Goal: Information Seeking & Learning: Learn about a topic

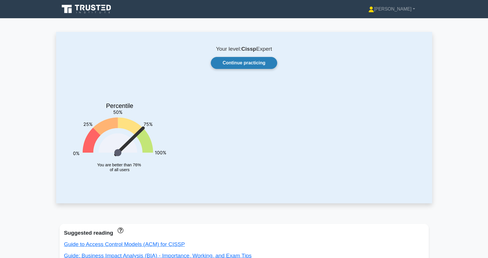
click at [247, 58] on link "Continue practicing" at bounding box center [244, 63] width 66 height 12
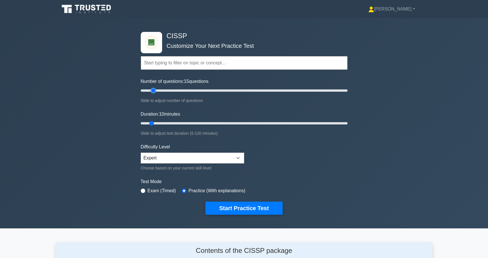
click at [154, 90] on input "Number of questions: 15 questions" at bounding box center [244, 90] width 207 height 7
type input "20"
click at [159, 89] on input "Number of questions: 20 questions" at bounding box center [244, 90] width 207 height 7
drag, startPoint x: 156, startPoint y: 126, endPoint x: 165, endPoint y: 127, distance: 9.2
type input "20"
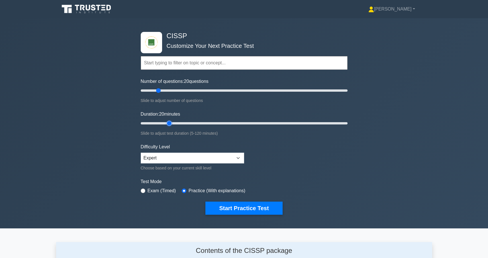
click at [165, 127] on input "Duration: 20 minutes" at bounding box center [244, 123] width 207 height 7
click at [237, 206] on button "Start Practice Test" at bounding box center [243, 208] width 77 height 13
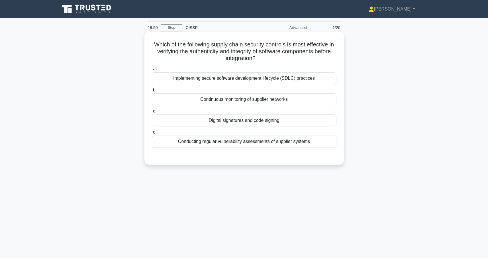
drag, startPoint x: 193, startPoint y: 46, endPoint x: 271, endPoint y: 58, distance: 79.3
click at [271, 58] on h5 "Which of the following supply chain security controls is most effective in veri…" at bounding box center [244, 51] width 186 height 21
click at [222, 142] on div "Conducting regular vulnerability assessments of supplier systems" at bounding box center [244, 142] width 185 height 12
click at [152, 134] on input "d. Conducting regular vulnerability assessments of supplier systems" at bounding box center [152, 132] width 0 height 4
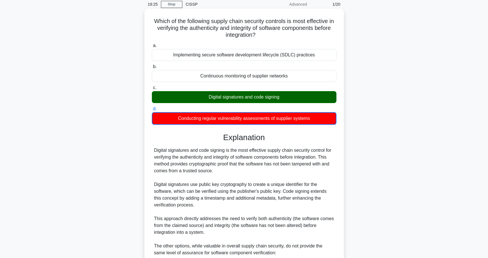
scroll to position [18, 0]
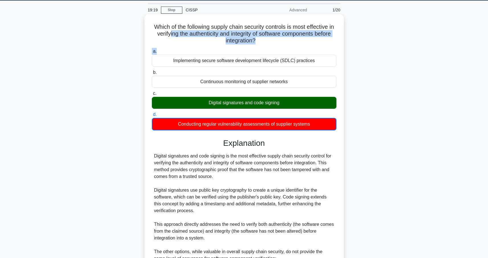
drag, startPoint x: 168, startPoint y: 34, endPoint x: 281, endPoint y: 48, distance: 113.7
click at [281, 48] on div "Which of the following supply chain security controls is most effective in veri…" at bounding box center [244, 193] width 195 height 352
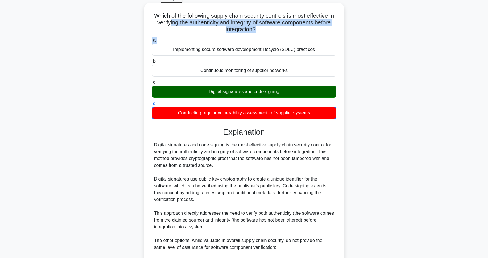
scroll to position [142, 0]
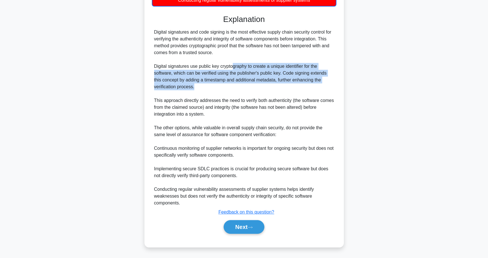
drag, startPoint x: 233, startPoint y: 65, endPoint x: 237, endPoint y: 88, distance: 23.9
click at [237, 88] on div "Digital signatures and code signing is the most effective supply chain security…" at bounding box center [244, 118] width 180 height 178
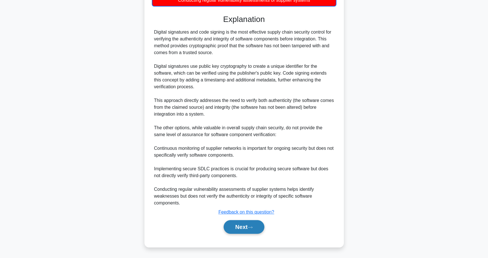
click at [241, 231] on button "Next" at bounding box center [244, 227] width 41 height 14
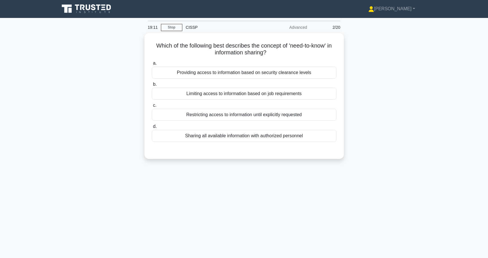
scroll to position [0, 0]
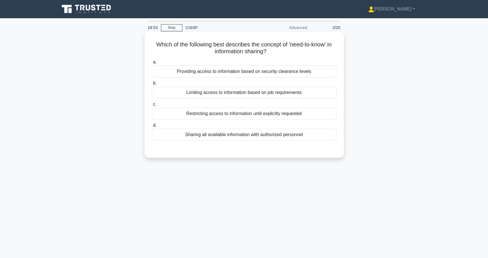
click at [227, 93] on div "Limiting access to information based on job requirements" at bounding box center [244, 93] width 185 height 12
click at [152, 85] on input "b. Limiting access to information based on job requirements" at bounding box center [152, 83] width 0 height 4
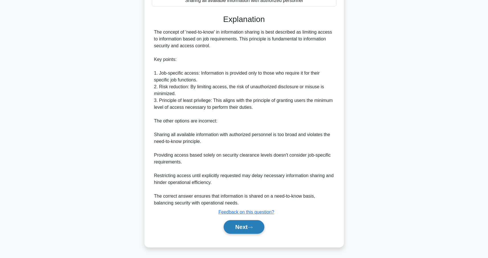
click at [251, 230] on button "Next" at bounding box center [244, 227] width 41 height 14
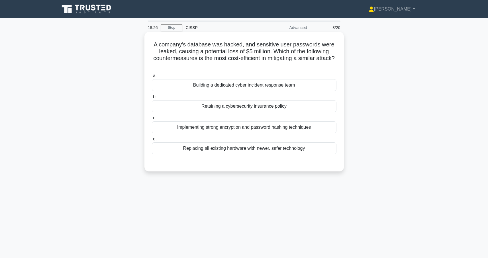
click at [277, 126] on div "Implementing strong encryption and password hashing techniques" at bounding box center [244, 127] width 185 height 12
click at [152, 120] on input "c. Implementing strong encryption and password hashing techniques" at bounding box center [152, 118] width 0 height 4
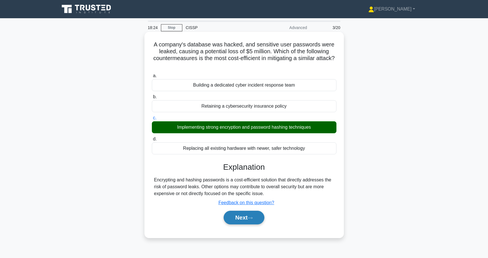
click at [241, 216] on button "Next" at bounding box center [244, 218] width 41 height 14
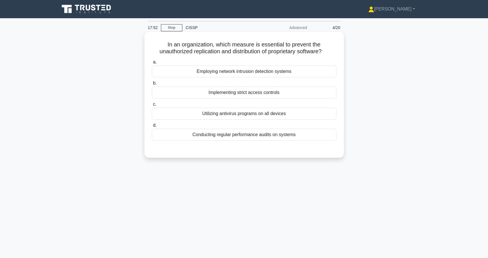
click at [259, 95] on div "Implementing strict access controls" at bounding box center [244, 93] width 185 height 12
click at [152, 85] on input "b. Implementing strict access controls" at bounding box center [152, 83] width 0 height 4
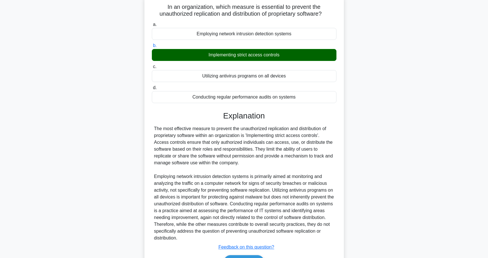
scroll to position [38, 0]
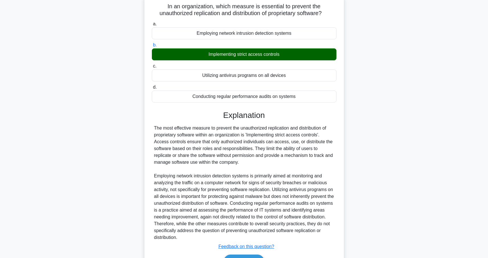
drag, startPoint x: 219, startPoint y: 130, endPoint x: 259, endPoint y: 163, distance: 52.0
click at [259, 163] on div "The most effective measure to prevent the unauthorized replication and distribu…" at bounding box center [244, 183] width 180 height 116
drag, startPoint x: 259, startPoint y: 163, endPoint x: 255, endPoint y: 163, distance: 3.5
click at [259, 163] on div "The most effective measure to prevent the unauthorized replication and distribu…" at bounding box center [244, 183] width 180 height 116
drag, startPoint x: 255, startPoint y: 163, endPoint x: 153, endPoint y: 131, distance: 107.3
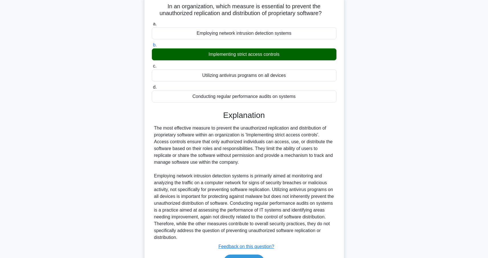
click at [153, 131] on div "The most effective measure to prevent the unauthorized replication and distribu…" at bounding box center [244, 183] width 185 height 116
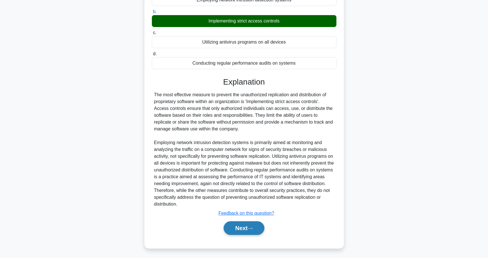
click at [238, 230] on button "Next" at bounding box center [244, 228] width 41 height 14
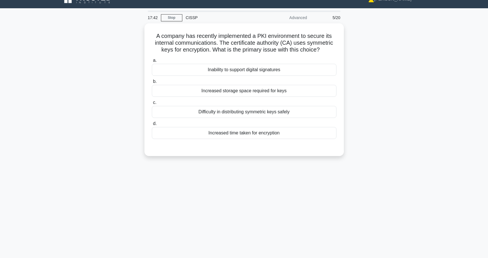
scroll to position [5, 0]
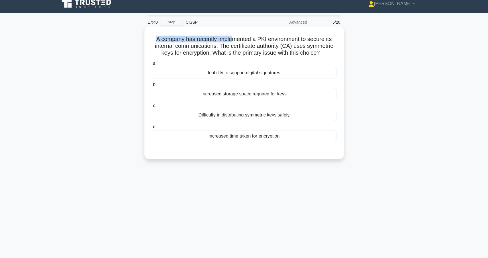
drag, startPoint x: 155, startPoint y: 38, endPoint x: 231, endPoint y: 39, distance: 76.0
click at [231, 39] on h5 "A company has recently implemented a PKI environment to secure its internal com…" at bounding box center [244, 46] width 186 height 21
click at [267, 44] on h5 "A company has recently implemented a PKI environment to secure its internal com…" at bounding box center [244, 46] width 186 height 21
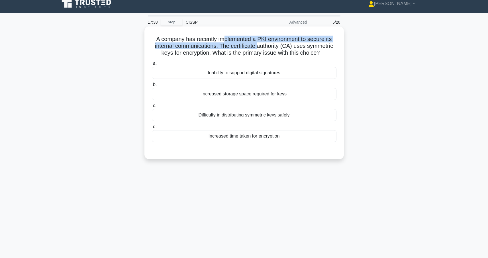
drag, startPoint x: 224, startPoint y: 39, endPoint x: 258, endPoint y: 48, distance: 34.7
click at [258, 48] on h5 "A company has recently implemented a PKI environment to secure its internal com…" at bounding box center [244, 46] width 186 height 21
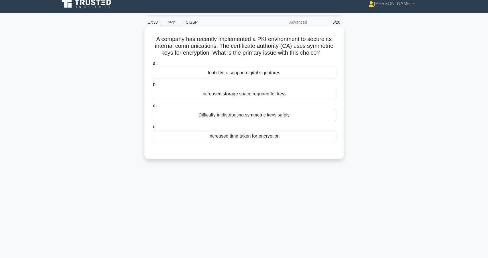
click at [259, 49] on h5 "A company has recently implemented a PKI environment to secure its internal com…" at bounding box center [244, 46] width 186 height 21
click at [248, 115] on div "Difficulty in distributing symmetric keys safely" at bounding box center [244, 115] width 185 height 12
click at [152, 108] on input "c. Difficulty in distributing symmetric keys safely" at bounding box center [152, 106] width 0 height 4
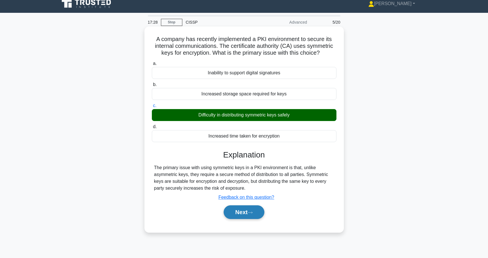
click at [253, 211] on icon at bounding box center [249, 212] width 5 height 3
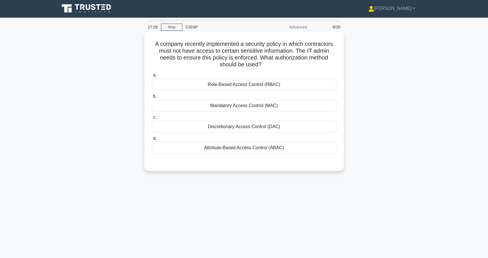
scroll to position [0, 0]
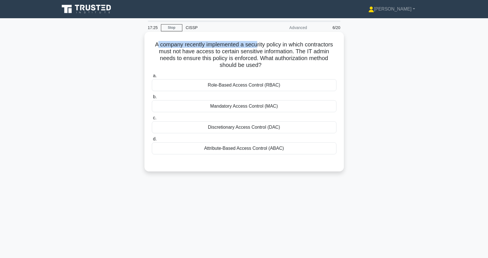
drag, startPoint x: 159, startPoint y: 43, endPoint x: 256, endPoint y: 46, distance: 96.9
click at [257, 44] on h5 "A company recently implemented a security policy in which contractors must not …" at bounding box center [244, 55] width 186 height 28
click at [255, 47] on h5 "A company recently implemented a security policy in which contractors must not …" at bounding box center [244, 55] width 186 height 28
click at [244, 126] on div "Discretionary Access Control (DAC)" at bounding box center [244, 127] width 185 height 12
click at [152, 120] on input "c. Discretionary Access Control (DAC)" at bounding box center [152, 118] width 0 height 4
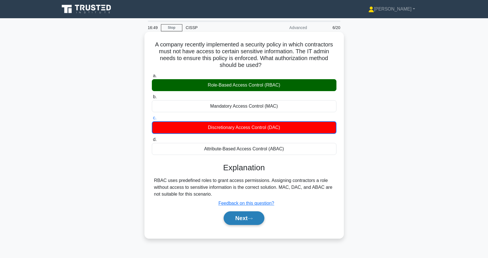
click at [247, 215] on button "Next" at bounding box center [244, 218] width 41 height 14
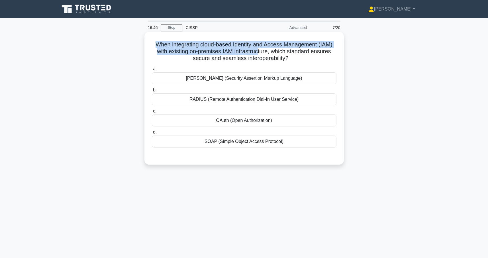
drag, startPoint x: 155, startPoint y: 41, endPoint x: 259, endPoint y: 50, distance: 103.8
click at [259, 50] on div "When integrating cloud-based Identity and Access Management (IAM) with existing…" at bounding box center [244, 98] width 195 height 128
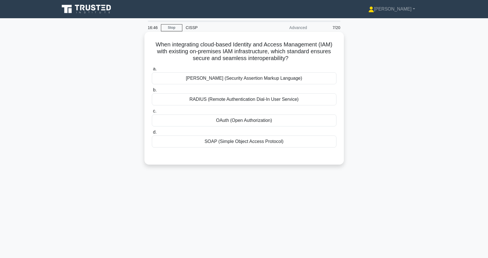
click at [286, 52] on h5 "When integrating cloud-based Identity and Access Management (IAM) with existing…" at bounding box center [244, 51] width 186 height 21
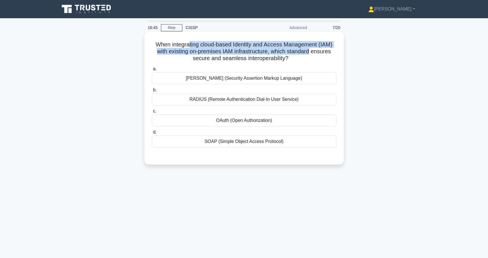
drag, startPoint x: 310, startPoint y: 54, endPoint x: 190, endPoint y: 47, distance: 120.3
click at [190, 47] on h5 "When integrating cloud-based Identity and Access Management (IAM) with existing…" at bounding box center [244, 51] width 186 height 21
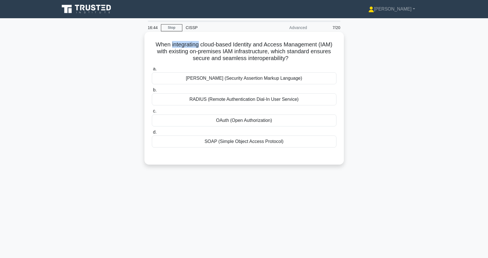
click at [190, 47] on h5 "When integrating cloud-based Identity and Access Management (IAM) with existing…" at bounding box center [244, 51] width 186 height 21
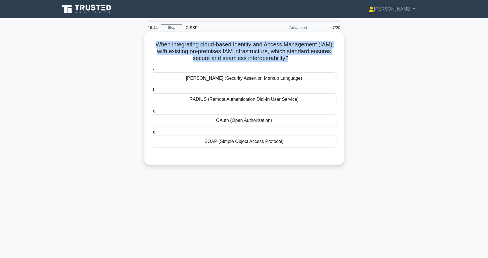
click at [190, 47] on h5 "When integrating cloud-based Identity and Access Management (IAM) with existing…" at bounding box center [244, 51] width 186 height 21
click at [197, 49] on h5 "When integrating cloud-based Identity and Access Management (IAM) with existing…" at bounding box center [244, 51] width 186 height 21
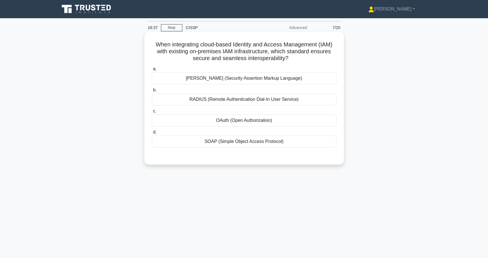
click at [250, 79] on div "[PERSON_NAME] (Security Assertion Markup Language)" at bounding box center [244, 78] width 185 height 12
click at [152, 71] on input "a. [PERSON_NAME] (Security Assertion Markup Language)" at bounding box center [152, 69] width 0 height 4
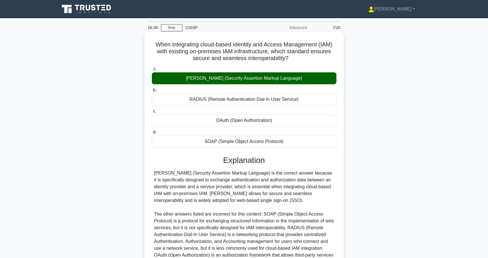
scroll to position [73, 0]
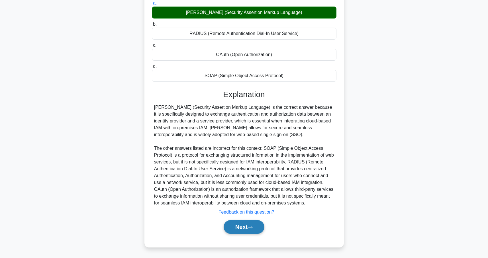
click at [240, 233] on button "Next" at bounding box center [244, 227] width 41 height 14
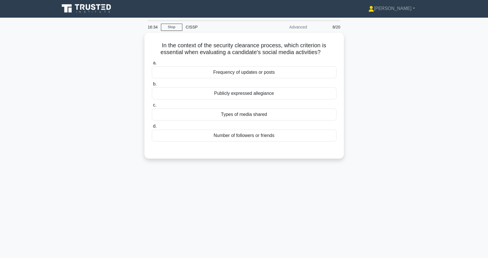
scroll to position [0, 0]
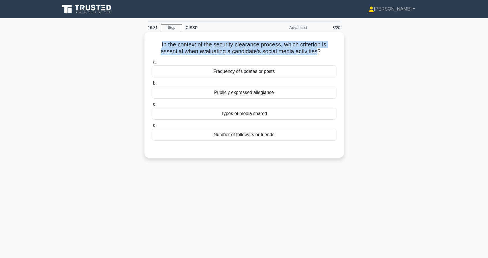
drag, startPoint x: 160, startPoint y: 46, endPoint x: 316, endPoint y: 49, distance: 155.3
click at [316, 49] on h5 "In the context of the security clearance process, which criterion is essential …" at bounding box center [244, 48] width 186 height 14
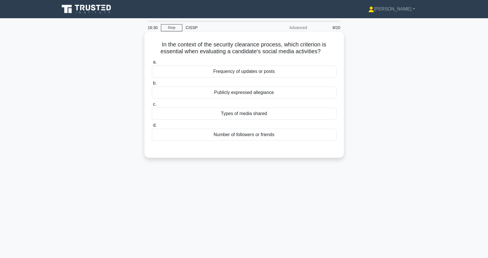
click at [323, 50] on icon ".spinner_0XTQ{transform-origin:center;animation:spinner_y6GP .75s linear infini…" at bounding box center [323, 51] width 7 height 7
click at [244, 93] on div "Publicly expressed allegiance" at bounding box center [244, 93] width 185 height 12
click at [152, 85] on input "b. Publicly expressed allegiance" at bounding box center [152, 83] width 0 height 4
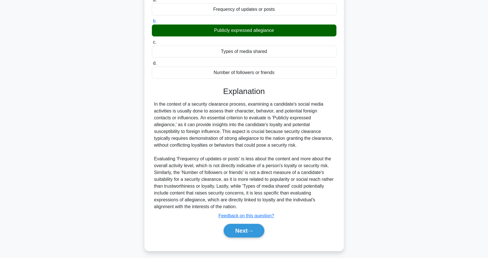
scroll to position [66, 0]
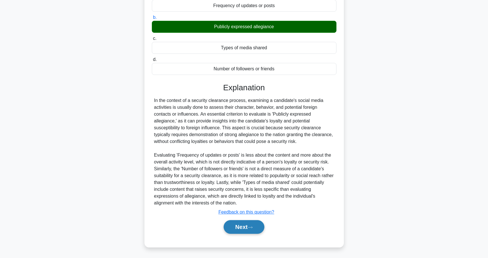
click at [243, 226] on button "Next" at bounding box center [244, 227] width 41 height 14
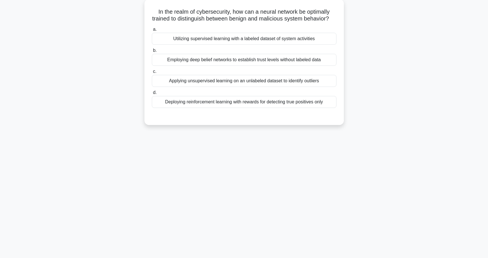
scroll to position [0, 0]
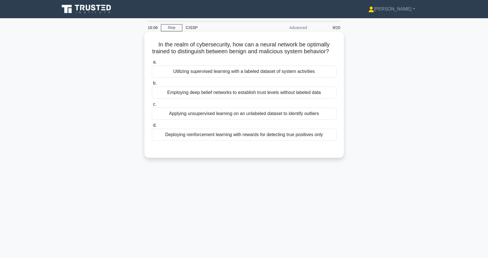
drag, startPoint x: 238, startPoint y: 46, endPoint x: 318, endPoint y: 56, distance: 81.1
click at [318, 56] on div "In the realm of cybersecurity, how can a neural network be optimally trained to…" at bounding box center [244, 94] width 195 height 121
click at [317, 50] on h5 "In the realm of cybersecurity, how can a neural network be optimally trained to…" at bounding box center [244, 48] width 186 height 14
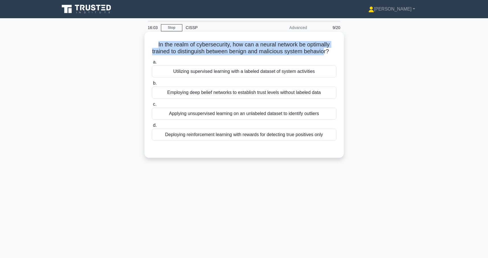
drag, startPoint x: 157, startPoint y: 45, endPoint x: 324, endPoint y: 50, distance: 167.0
click at [324, 50] on h5 "In the realm of cybersecurity, how can a neural network be optimally trained to…" at bounding box center [244, 48] width 186 height 14
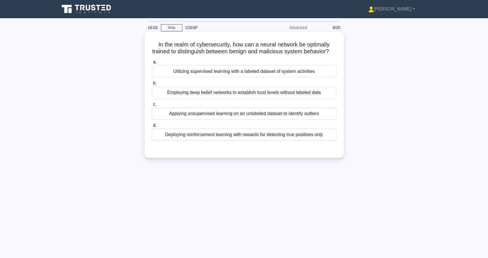
click at [325, 51] on h5 "In the realm of cybersecurity, how can a neural network be optimally trained to…" at bounding box center [244, 48] width 186 height 14
drag, startPoint x: 171, startPoint y: 44, endPoint x: 331, endPoint y: 49, distance: 160.4
click at [331, 49] on h5 "In the realm of cybersecurity, how can a neural network be optimally trained to…" at bounding box center [244, 48] width 186 height 14
click at [216, 48] on h5 "In the realm of cybersecurity, how can a neural network be optimally trained to…" at bounding box center [244, 48] width 186 height 14
drag, startPoint x: 234, startPoint y: 46, endPoint x: 333, endPoint y: 52, distance: 98.7
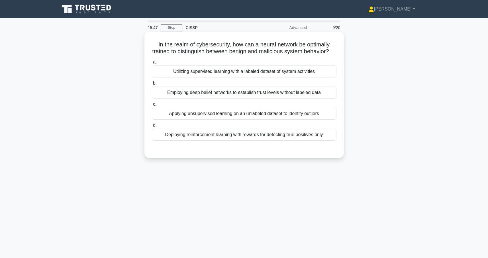
click at [333, 52] on h5 "In the realm of cybersecurity, how can a neural network be optimally trained to…" at bounding box center [244, 48] width 186 height 14
click at [248, 136] on div "Deploying reinforcement learning with rewards for detecting true positives only" at bounding box center [244, 135] width 185 height 12
click at [152, 127] on input "d. Deploying reinforcement learning with rewards for detecting true positives o…" at bounding box center [152, 126] width 0 height 4
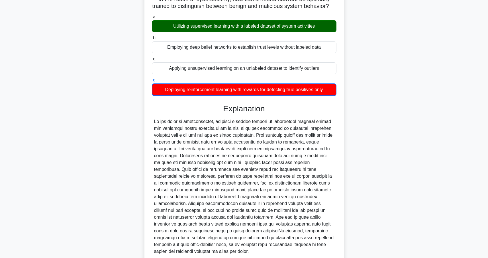
scroll to position [48, 0]
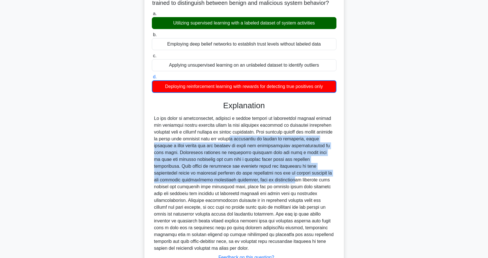
drag, startPoint x: 215, startPoint y: 139, endPoint x: 235, endPoint y: 177, distance: 43.3
click at [235, 177] on div at bounding box center [244, 183] width 180 height 137
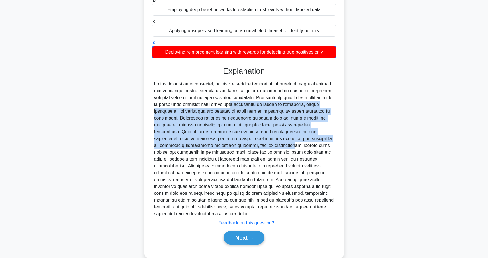
scroll to position [83, 0]
drag, startPoint x: 211, startPoint y: 212, endPoint x: 174, endPoint y: 161, distance: 63.2
click at [174, 161] on div at bounding box center [244, 149] width 180 height 137
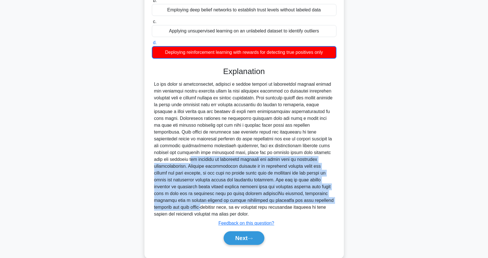
drag, startPoint x: 302, startPoint y: 152, endPoint x: 264, endPoint y: 198, distance: 60.1
click at [264, 198] on div at bounding box center [244, 149] width 180 height 137
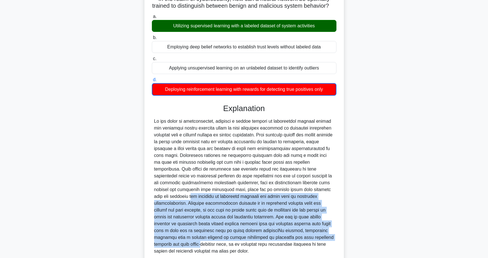
scroll to position [94, 0]
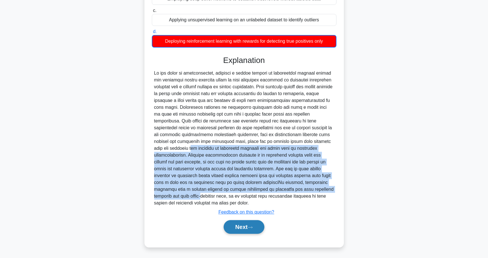
click at [243, 224] on button "Next" at bounding box center [244, 227] width 41 height 14
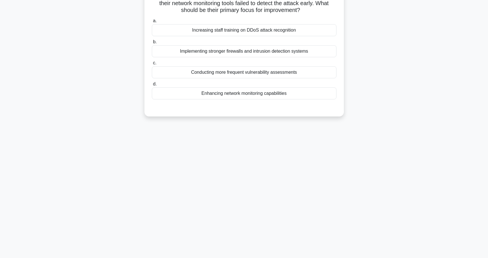
scroll to position [0, 0]
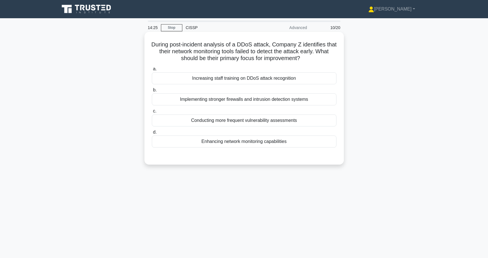
drag, startPoint x: 161, startPoint y: 43, endPoint x: 315, endPoint y: 58, distance: 155.1
click at [315, 58] on h5 "During post-incident analysis of a DDoS attack, Company Z identifies that their…" at bounding box center [244, 51] width 186 height 21
click at [261, 143] on div "Enhancing network monitoring capabilities" at bounding box center [244, 142] width 185 height 12
click at [152, 134] on input "d. Enhancing network monitoring capabilities" at bounding box center [152, 132] width 0 height 4
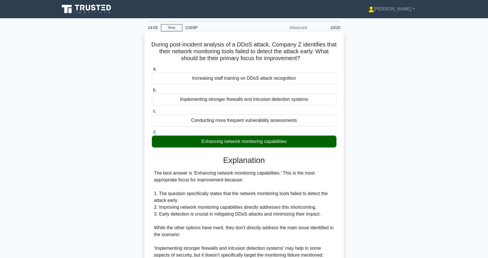
scroll to position [114, 0]
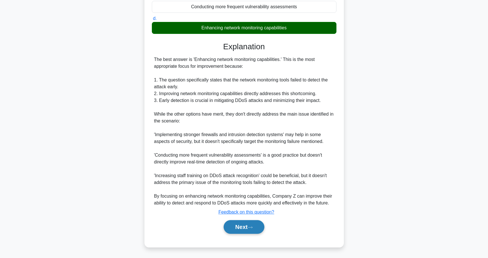
click at [246, 224] on button "Next" at bounding box center [244, 227] width 41 height 14
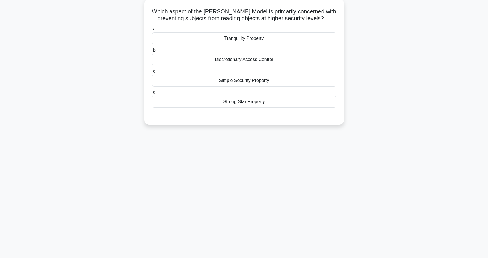
scroll to position [0, 0]
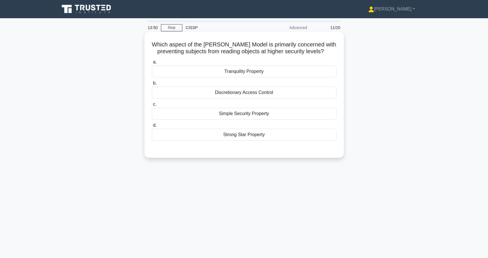
click at [240, 116] on div "Simple Security Property" at bounding box center [244, 114] width 185 height 12
click at [152, 106] on input "c. Simple Security Property" at bounding box center [152, 105] width 0 height 4
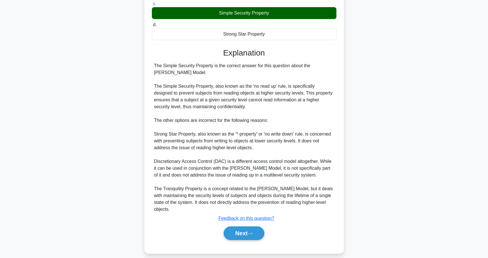
scroll to position [107, 0]
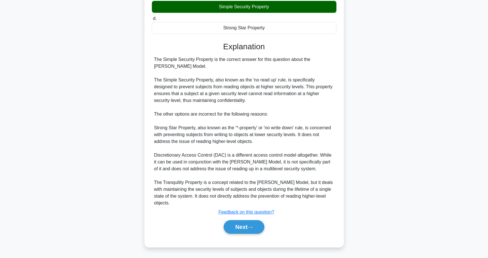
click at [246, 234] on div "Next" at bounding box center [244, 227] width 185 height 18
click at [247, 230] on button "Next" at bounding box center [244, 227] width 41 height 14
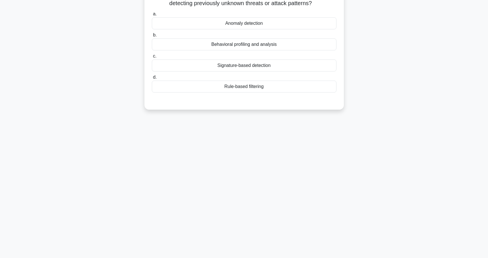
scroll to position [0, 0]
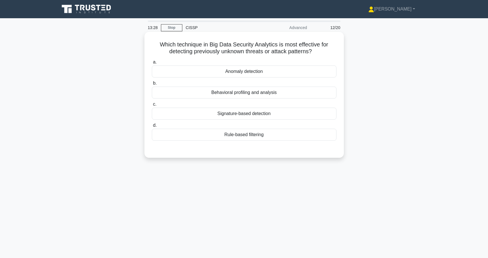
click at [231, 70] on div "Anomaly detection" at bounding box center [244, 72] width 185 height 12
click at [152, 64] on input "a. Anomaly detection" at bounding box center [152, 62] width 0 height 4
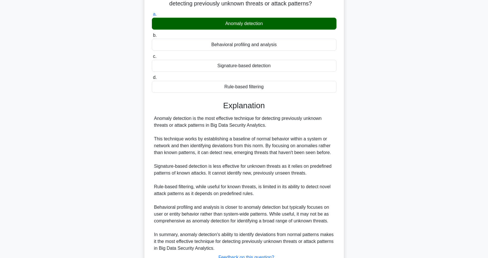
scroll to position [93, 0]
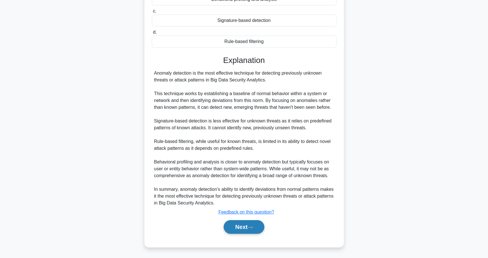
click at [241, 225] on button "Next" at bounding box center [244, 227] width 41 height 14
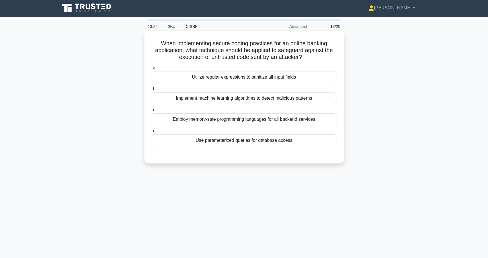
scroll to position [0, 0]
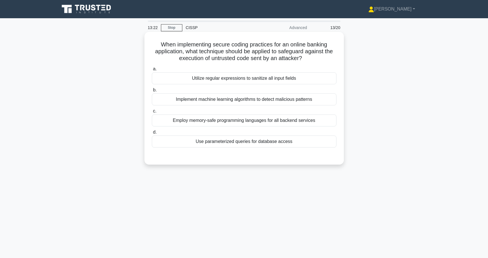
drag, startPoint x: 198, startPoint y: 43, endPoint x: 298, endPoint y: 62, distance: 101.9
click at [298, 62] on div "When implementing secure coding practices for an online banking application, wh…" at bounding box center [244, 98] width 195 height 128
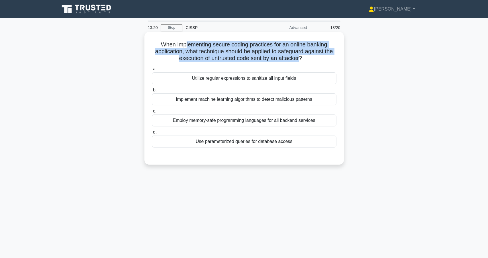
drag, startPoint x: 300, startPoint y: 61, endPoint x: 187, endPoint y: 46, distance: 113.5
click at [187, 46] on h5 "When implementing secure coding practices for an online banking application, wh…" at bounding box center [244, 51] width 186 height 21
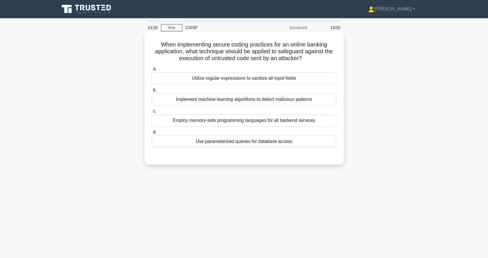
click at [196, 52] on h5 "When implementing secure coding practices for an online banking application, wh…" at bounding box center [244, 51] width 186 height 21
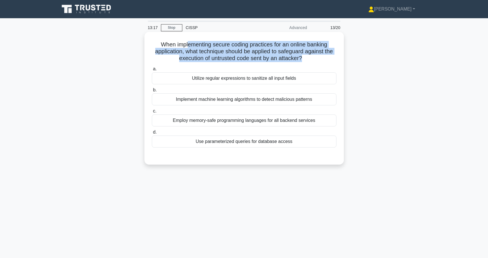
drag, startPoint x: 188, startPoint y: 44, endPoint x: 300, endPoint y: 62, distance: 113.4
click at [300, 62] on h5 "When implementing secure coding practices for an online banking application, wh…" at bounding box center [244, 51] width 186 height 21
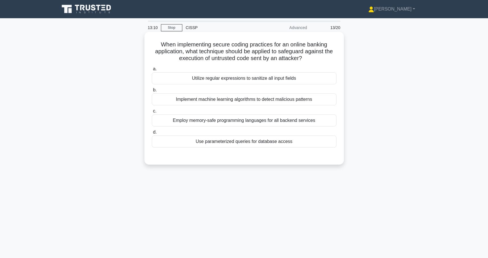
click at [247, 143] on div "Use parameterized queries for database access" at bounding box center [244, 142] width 185 height 12
click at [152, 134] on input "d. Use parameterized queries for database access" at bounding box center [152, 132] width 0 height 4
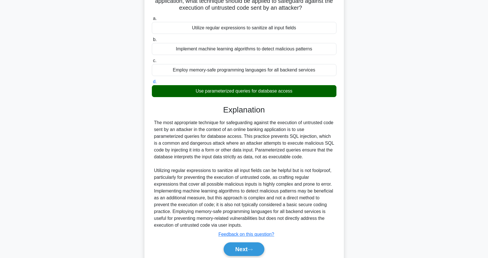
scroll to position [73, 0]
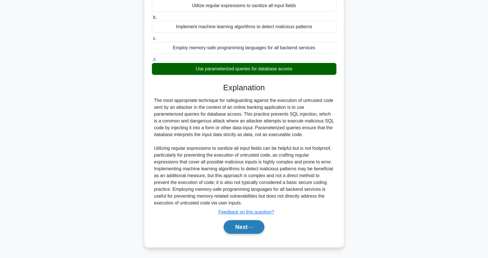
click at [240, 226] on button "Next" at bounding box center [244, 227] width 41 height 14
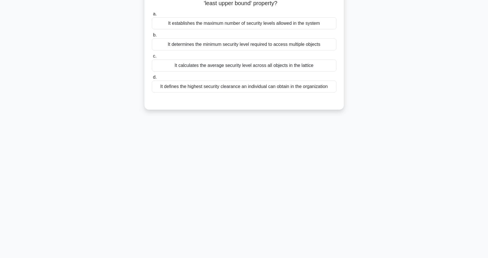
scroll to position [0, 0]
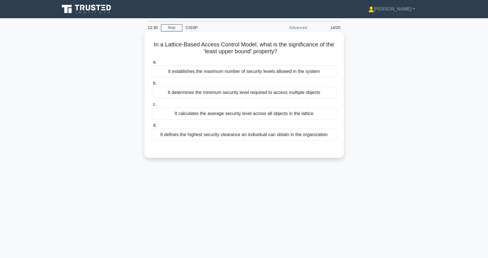
click at [233, 93] on div "It determines the minimum security level required to access multiple objects" at bounding box center [244, 93] width 185 height 12
click at [152, 85] on input "b. It determines the minimum security level required to access multiple objects" at bounding box center [152, 83] width 0 height 4
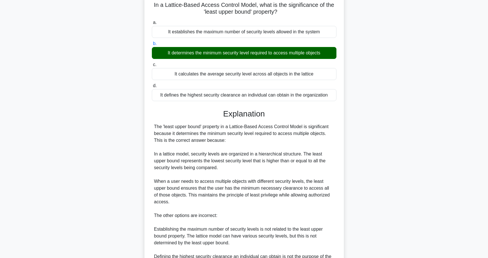
scroll to position [40, 0]
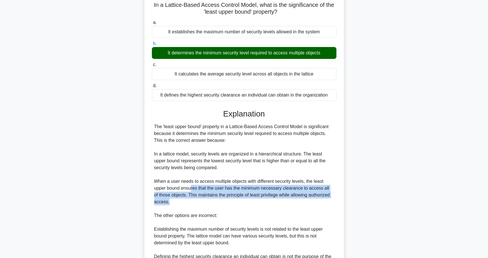
drag, startPoint x: 190, startPoint y: 191, endPoint x: 214, endPoint y: 199, distance: 25.0
click at [214, 199] on div "The 'least upper bound' property in a Lattice-Based Access Control Model is sig…" at bounding box center [244, 205] width 180 height 164
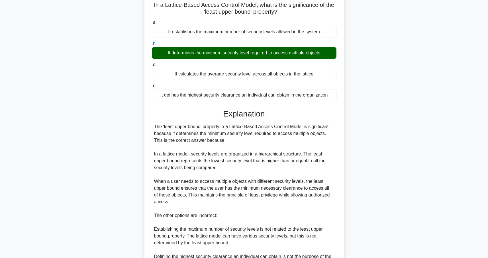
click at [214, 200] on div "The 'least upper bound' property in a Lattice-Based Access Control Model is sig…" at bounding box center [244, 205] width 180 height 164
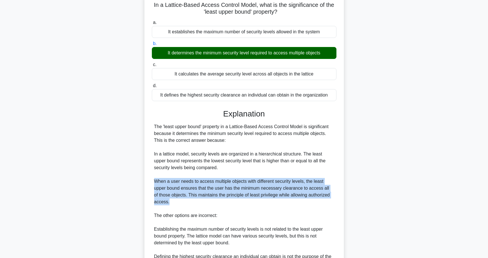
drag, startPoint x: 202, startPoint y: 201, endPoint x: 150, endPoint y: 180, distance: 56.4
click at [150, 180] on div "In a Lattice-Based Access Control Model, what is the significance of the 'least…" at bounding box center [244, 160] width 195 height 331
click at [203, 195] on div "The 'least upper bound' property in a Lattice-Based Access Control Model is sig…" at bounding box center [244, 205] width 180 height 164
drag, startPoint x: 171, startPoint y: 195, endPoint x: 159, endPoint y: 182, distance: 18.1
click at [159, 182] on div "The 'least upper bound' property in a Lattice-Based Access Control Model is sig…" at bounding box center [244, 205] width 180 height 164
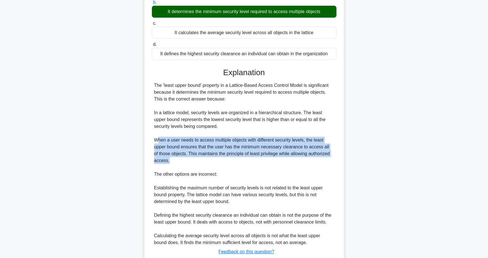
scroll to position [82, 0]
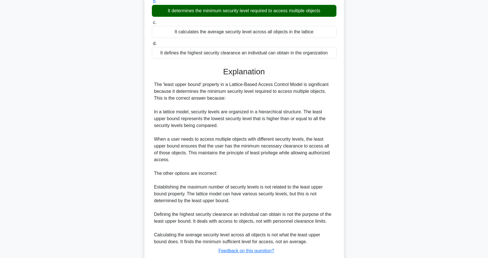
click at [165, 121] on div "The 'least upper bound' property in a Lattice-Based Access Control Model is sig…" at bounding box center [244, 163] width 180 height 164
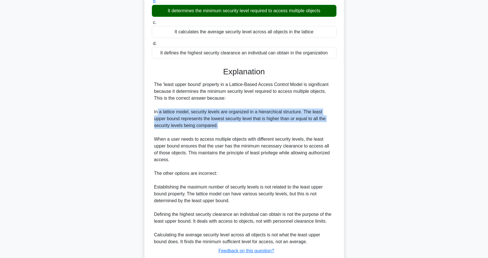
drag, startPoint x: 158, startPoint y: 112, endPoint x: 223, endPoint y: 123, distance: 65.9
click at [223, 123] on div "The 'least upper bound' property in a Lattice-Based Access Control Model is sig…" at bounding box center [244, 163] width 180 height 164
click at [223, 124] on div "The 'least upper bound' property in a Lattice-Based Access Control Model is sig…" at bounding box center [244, 163] width 180 height 164
drag, startPoint x: 229, startPoint y: 124, endPoint x: 153, endPoint y: 114, distance: 77.2
click at [153, 114] on div "The 'least upper bound' property in a Lattice-Based Access Control Model is sig…" at bounding box center [244, 163] width 185 height 164
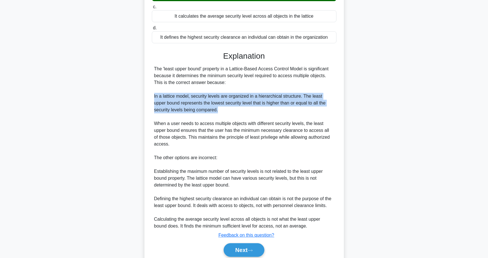
scroll to position [120, 0]
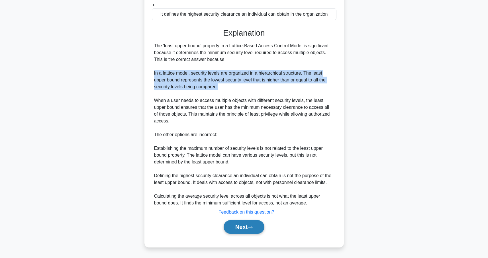
click at [244, 226] on button "Next" at bounding box center [244, 227] width 41 height 14
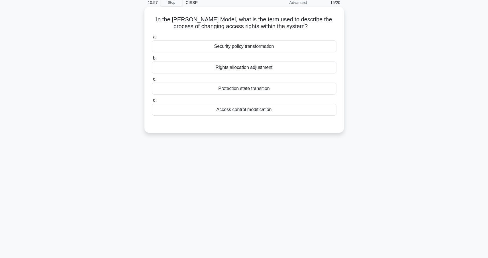
scroll to position [0, 0]
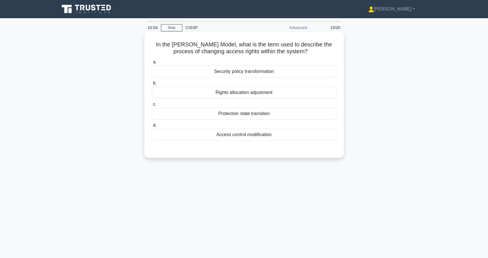
drag, startPoint x: 218, startPoint y: 45, endPoint x: 303, endPoint y: 50, distance: 85.3
click at [303, 50] on h5 "In the [PERSON_NAME] Model, what is the term used to describe the process of ch…" at bounding box center [244, 48] width 186 height 14
drag, startPoint x: 309, startPoint y: 50, endPoint x: 228, endPoint y: 49, distance: 80.9
click at [228, 49] on h5 "In the [PERSON_NAME] Model, what is the term used to describe the process of ch…" at bounding box center [244, 48] width 186 height 14
click at [259, 115] on div "Protection state transition" at bounding box center [244, 114] width 185 height 12
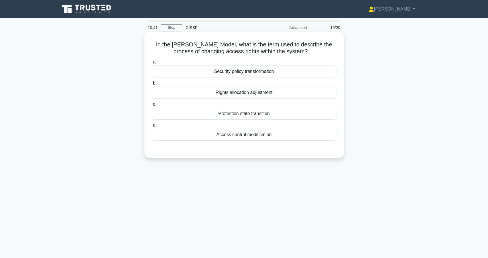
click at [152, 106] on input "c. Protection state transition" at bounding box center [152, 105] width 0 height 4
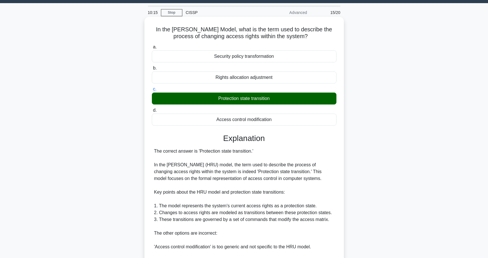
scroll to position [16, 0]
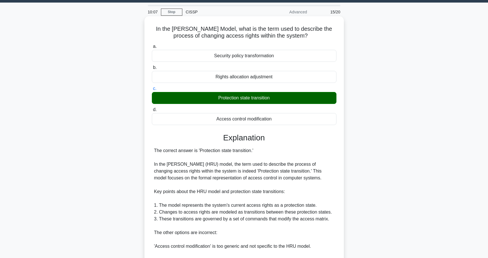
drag, startPoint x: 173, startPoint y: 165, endPoint x: 295, endPoint y: 193, distance: 125.2
click at [320, 176] on div "The correct answer is 'Protection state transition.' In the [PERSON_NAME] (HRU)…" at bounding box center [244, 229] width 180 height 164
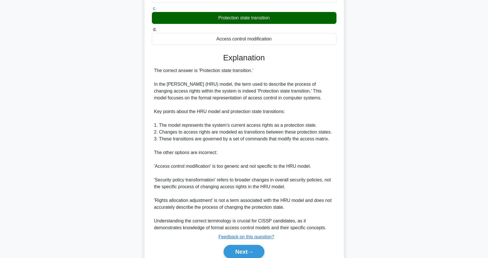
scroll to position [116, 0]
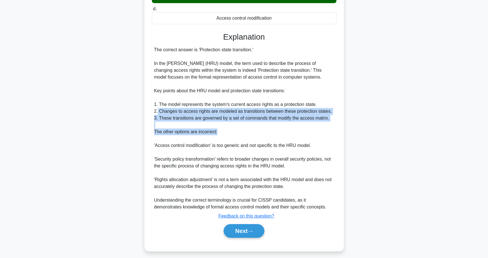
drag, startPoint x: 232, startPoint y: 132, endPoint x: 157, endPoint y: 114, distance: 76.4
click at [157, 114] on div "The correct answer is 'Protection state transition.' In the [PERSON_NAME] (HRU)…" at bounding box center [244, 128] width 180 height 164
click at [158, 113] on div "The correct answer is 'Protection state transition.' In the [PERSON_NAME] (HRU)…" at bounding box center [244, 128] width 180 height 164
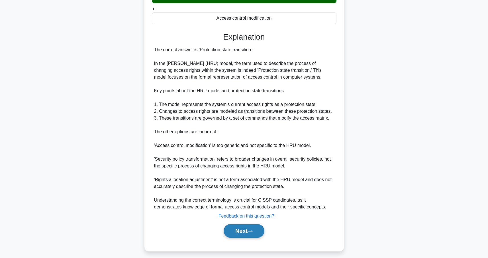
click at [251, 232] on icon at bounding box center [249, 231] width 5 height 3
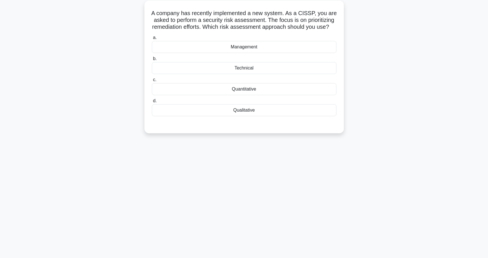
scroll to position [0, 0]
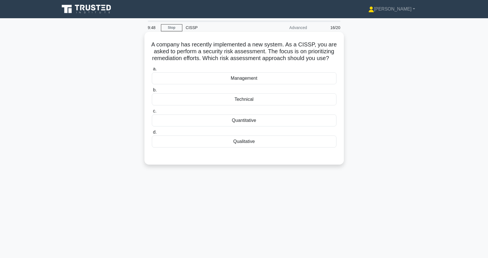
drag, startPoint x: 218, startPoint y: 53, endPoint x: 330, endPoint y: 59, distance: 112.1
click at [330, 59] on h5 "A company has recently implemented a new system. As a CISSP, you are asked to p…" at bounding box center [244, 51] width 186 height 21
click at [194, 47] on h5 "A company has recently implemented a new system. As a CISSP, you are asked to p…" at bounding box center [244, 51] width 186 height 21
drag, startPoint x: 183, startPoint y: 50, endPoint x: 332, endPoint y: 57, distance: 148.5
click at [332, 57] on h5 "A company has recently implemented a new system. As a CISSP, you are asked to p…" at bounding box center [244, 51] width 186 height 21
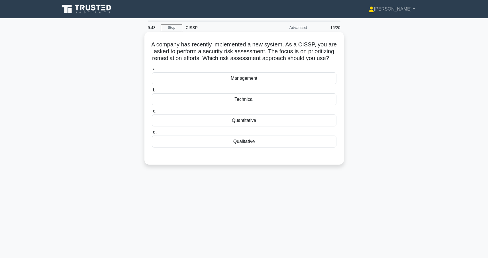
click at [329, 59] on icon ".spinner_0XTQ{transform-origin:center;animation:spinner_y6GP .75s linear infini…" at bounding box center [332, 58] width 7 height 7
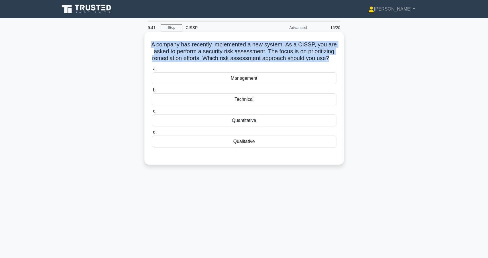
drag, startPoint x: 329, startPoint y: 59, endPoint x: 147, endPoint y: 43, distance: 182.7
click at [147, 43] on div "A company has recently implemented a new system. As a CISSP, you are asked to p…" at bounding box center [244, 98] width 195 height 128
click at [171, 48] on h5 "A company has recently implemented a new system. As a CISSP, you are asked to p…" at bounding box center [244, 51] width 186 height 21
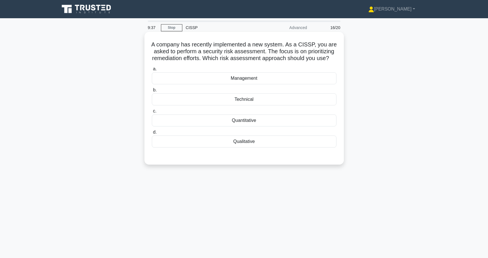
drag, startPoint x: 171, startPoint y: 48, endPoint x: 326, endPoint y: 57, distance: 155.2
click at [326, 57] on h5 "A company has recently implemented a new system. As a CISSP, you are asked to p…" at bounding box center [244, 51] width 186 height 21
click at [224, 49] on h5 "A company has recently implemented a new system. As a CISSP, you are asked to p…" at bounding box center [244, 51] width 186 height 21
drag, startPoint x: 192, startPoint y: 44, endPoint x: 332, endPoint y: 58, distance: 140.4
click at [332, 58] on h5 "A company has recently implemented a new system. As a CISSP, you are asked to p…" at bounding box center [244, 51] width 186 height 21
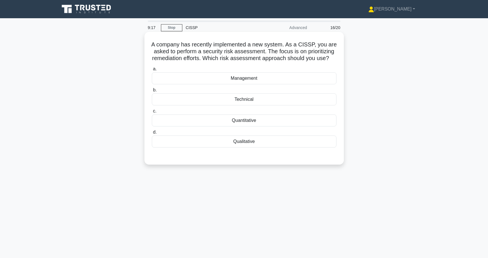
click at [232, 122] on div "Quantitative" at bounding box center [244, 120] width 185 height 12
click at [152, 113] on input "c. Quantitative" at bounding box center [152, 111] width 0 height 4
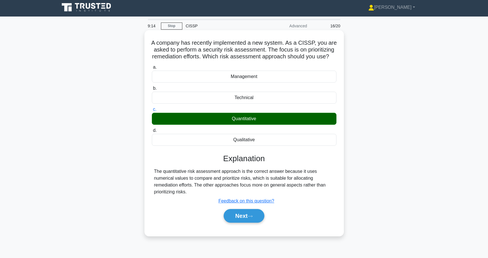
scroll to position [2, 0]
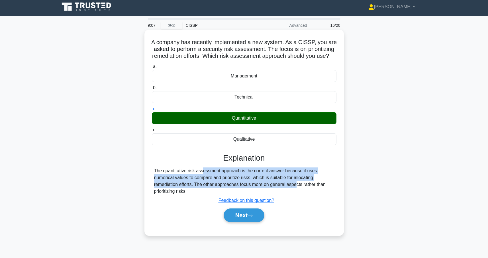
drag, startPoint x: 181, startPoint y: 172, endPoint x: 260, endPoint y: 186, distance: 80.3
click at [260, 186] on div "The quantitative risk assessment approach is the correct answer because it uses…" at bounding box center [244, 180] width 180 height 27
click at [249, 215] on button "Next" at bounding box center [244, 215] width 41 height 14
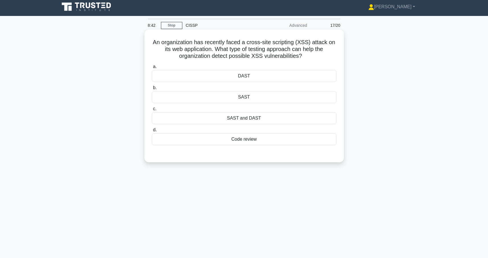
drag, startPoint x: 252, startPoint y: 46, endPoint x: 306, endPoint y: 54, distance: 54.8
click at [306, 54] on h5 "An organization has recently faced a cross-site scripting (XSS) attack on its w…" at bounding box center [244, 49] width 186 height 21
click at [306, 54] on icon ".spinner_0XTQ{transform-origin:center;animation:spinner_y6GP .75s linear infini…" at bounding box center [305, 56] width 7 height 7
click at [256, 118] on div "SAST and DAST" at bounding box center [244, 118] width 185 height 12
click at [152, 111] on input "c. SAST and DAST" at bounding box center [152, 109] width 0 height 4
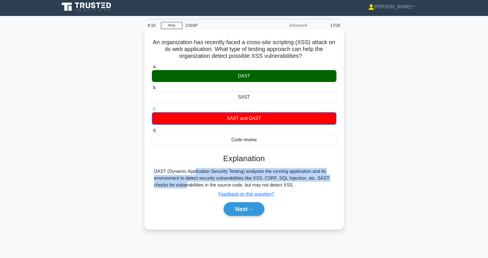
drag, startPoint x: 296, startPoint y: 186, endPoint x: 148, endPoint y: 172, distance: 148.4
click at [148, 172] on div "An organization has recently faced a cross-site scripting (XSS) attack on its w…" at bounding box center [244, 129] width 195 height 195
copy div "DAST (Dynamic Application Security Testing) analyzes the running application an…"
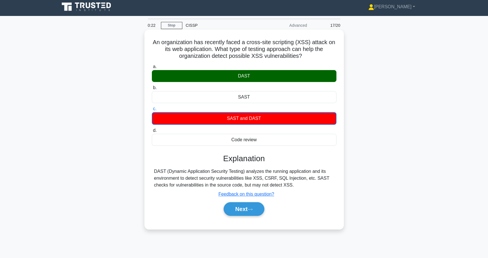
click at [189, 217] on div "Next" at bounding box center [244, 209] width 185 height 18
click at [240, 209] on button "Next" at bounding box center [244, 209] width 41 height 14
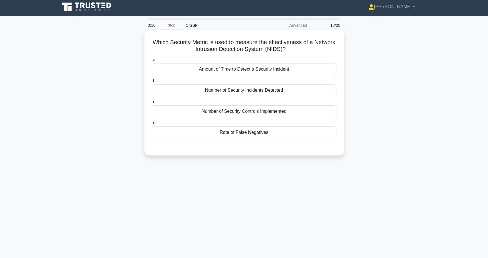
click at [242, 133] on div "Rate of False Negatives" at bounding box center [244, 132] width 185 height 12
click at [152, 125] on input "d. Rate of False Negatives" at bounding box center [152, 123] width 0 height 4
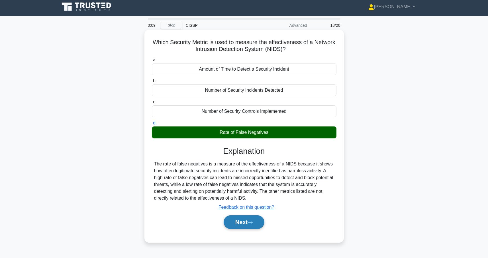
click at [254, 224] on button "Next" at bounding box center [244, 222] width 41 height 14
click at [236, 224] on button "Next" at bounding box center [244, 222] width 41 height 14
